Goal: Communication & Community: Answer question/provide support

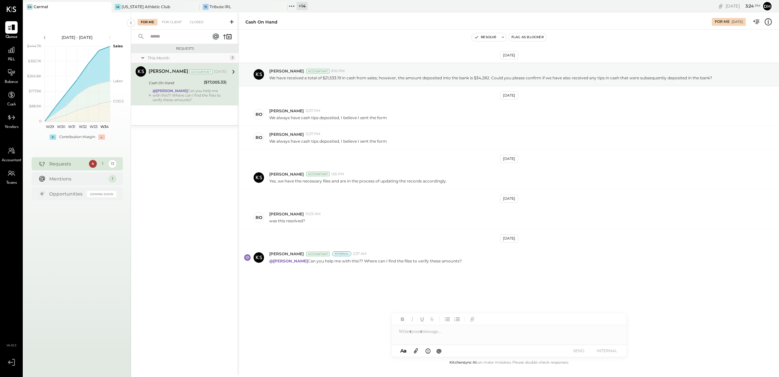
click at [440, 333] on div at bounding box center [509, 331] width 235 height 13
type input "****"
click at [601, 348] on button "INTERNAL" at bounding box center [607, 350] width 26 height 9
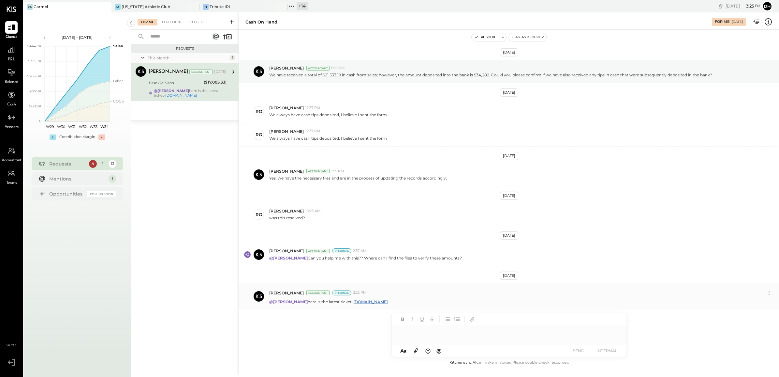
click at [380, 304] on p "@[PERSON_NAME] here is the latest ticket- [DOMAIN_NAME]" at bounding box center [328, 302] width 119 height 6
click at [379, 301] on link "[DOMAIN_NAME]" at bounding box center [370, 301] width 35 height 5
click at [98, 181] on div "Mentions" at bounding box center [77, 178] width 56 height 7
click at [176, 92] on strong "@[PERSON_NAME]" at bounding box center [171, 90] width 35 height 5
click at [425, 330] on div at bounding box center [509, 331] width 235 height 13
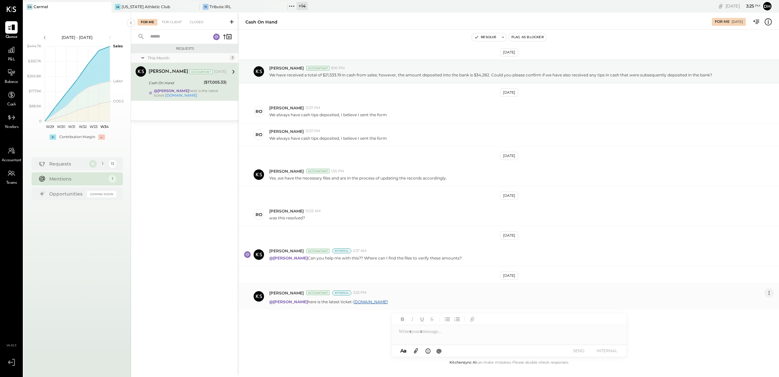
click at [768, 294] on icon at bounding box center [769, 292] width 7 height 7
click at [745, 306] on button "Edit Message" at bounding box center [752, 303] width 44 height 11
click at [448, 307] on div "**********" at bounding box center [386, 304] width 235 height 13
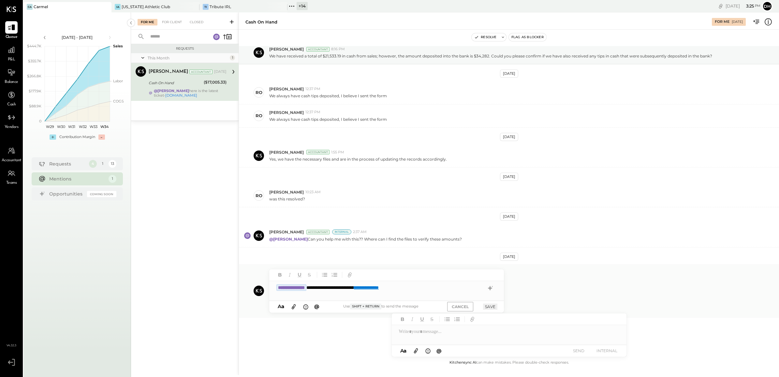
scroll to position [31, 0]
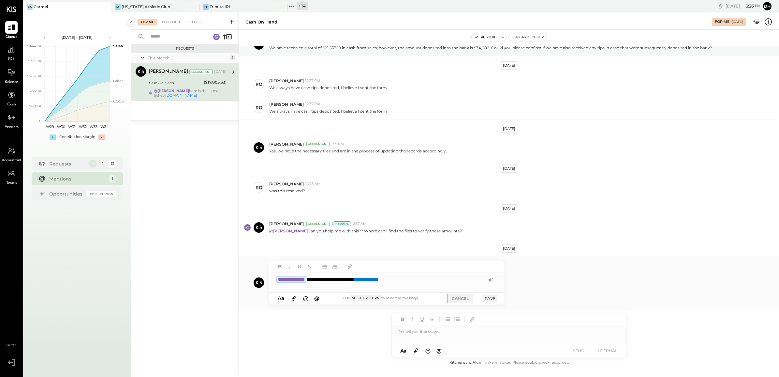
click at [457, 298] on button "CANCEL" at bounding box center [460, 297] width 26 height 9
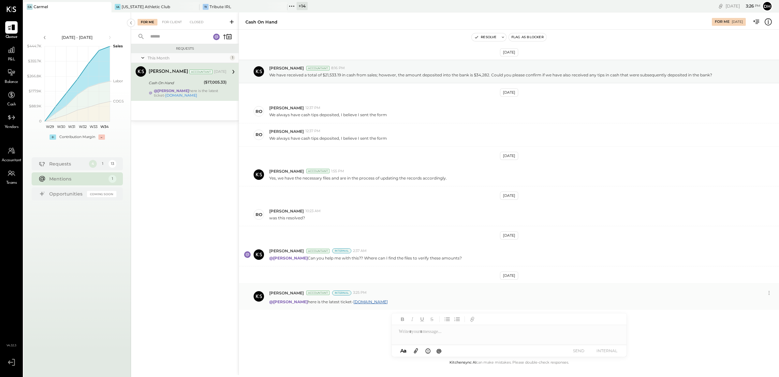
scroll to position [4, 0]
